Goal: Find specific page/section: Find specific page/section

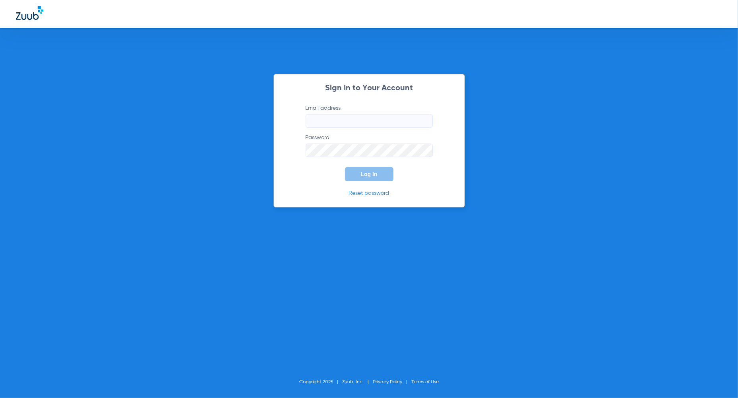
click at [336, 124] on input "Email address" at bounding box center [369, 121] width 127 height 14
type input "[PERSON_NAME][EMAIL_ADDRESS][PERSON_NAME][DOMAIN_NAME]"
click at [378, 177] on button "Log In" at bounding box center [369, 174] width 48 height 14
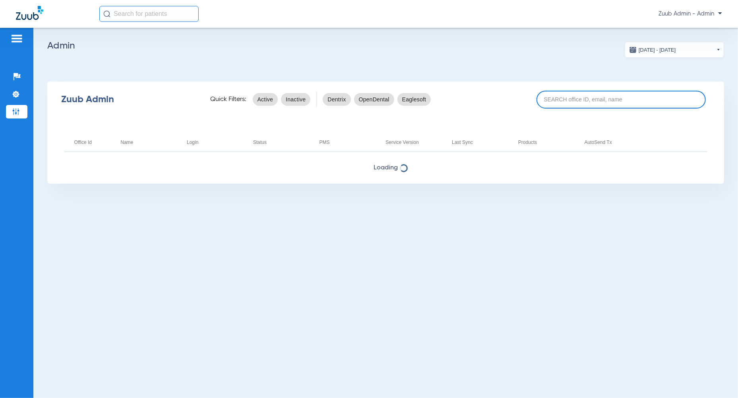
click at [559, 97] on input at bounding box center [621, 100] width 169 height 18
paste input "17007061"
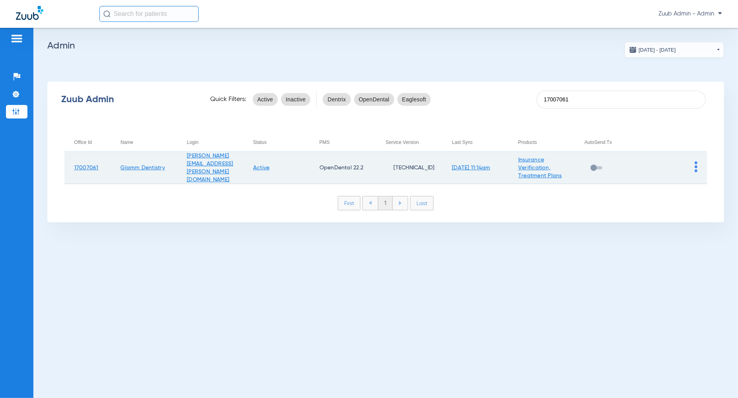
type input "17007061"
click at [696, 163] on img at bounding box center [696, 166] width 3 height 11
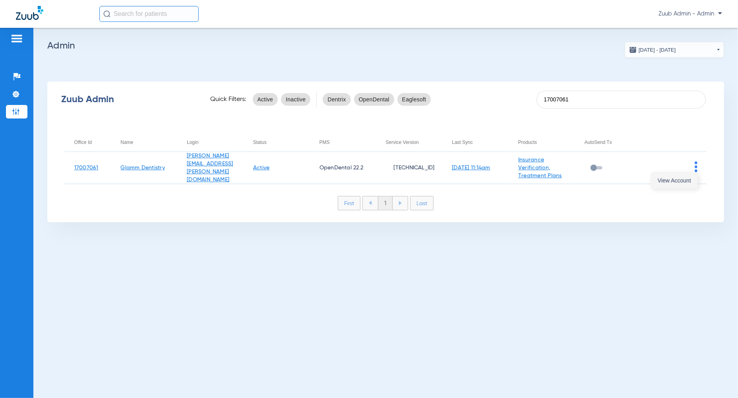
click at [685, 180] on span "View Account" at bounding box center [674, 181] width 33 height 6
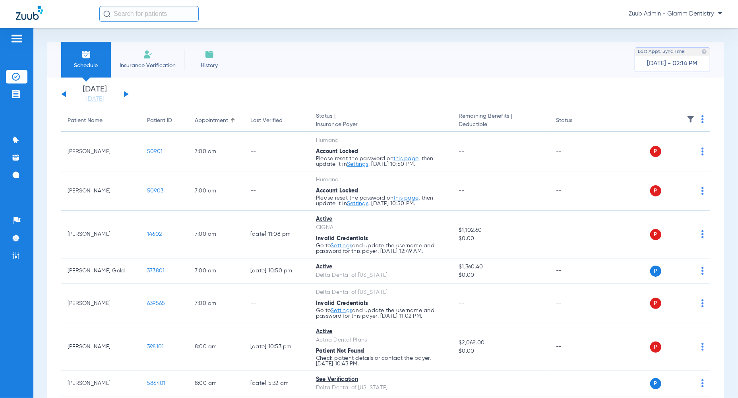
click at [25, 40] on div at bounding box center [16, 40] width 21 height 12
click at [19, 37] on img at bounding box center [16, 39] width 13 height 10
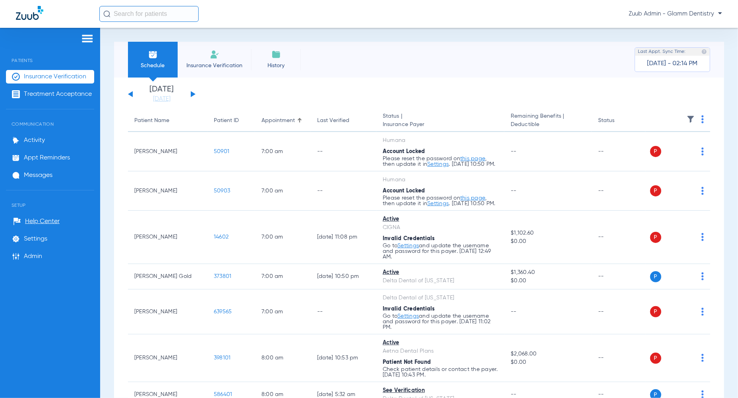
click at [87, 38] on img at bounding box center [87, 39] width 13 height 10
